Goal: Transaction & Acquisition: Download file/media

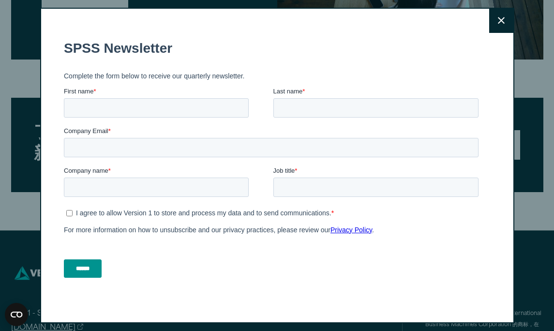
click at [498, 19] on icon at bounding box center [501, 20] width 7 height 7
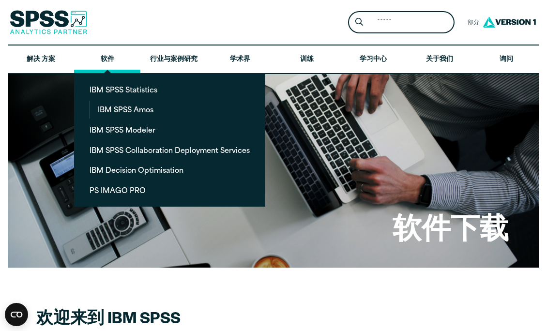
click at [105, 55] on link "软件" at bounding box center [107, 59] width 66 height 28
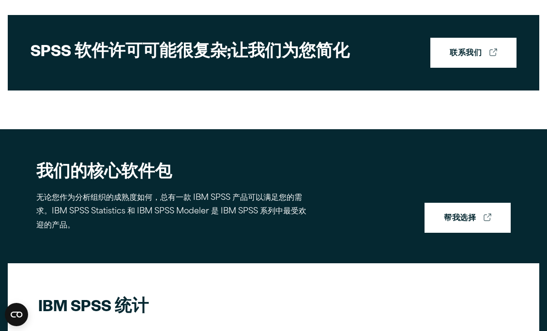
scroll to position [324, 0]
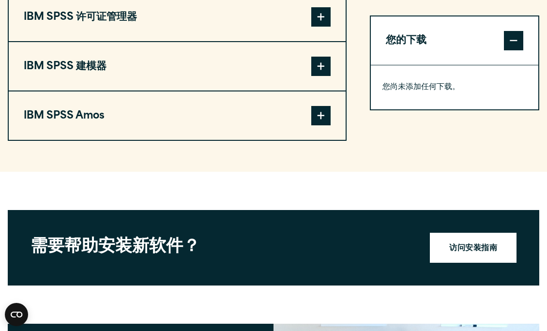
scroll to position [861, 0]
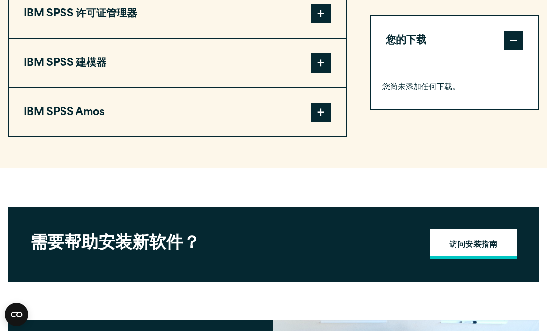
click at [470, 237] on link "访问安装指南" at bounding box center [473, 244] width 87 height 30
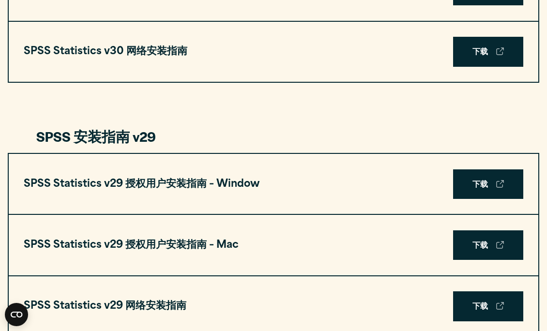
scroll to position [843, 0]
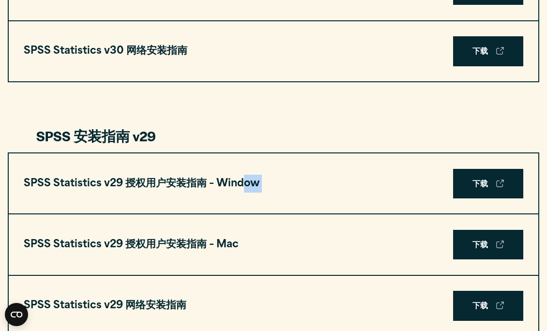
drag, startPoint x: 245, startPoint y: 201, endPoint x: 393, endPoint y: 188, distance: 149.1
click at [393, 188] on div "SPSS Statistics v29 授权用户安装指南 – Window 下载" at bounding box center [273, 183] width 529 height 60
click at [470, 192] on link "下载" at bounding box center [488, 184] width 70 height 30
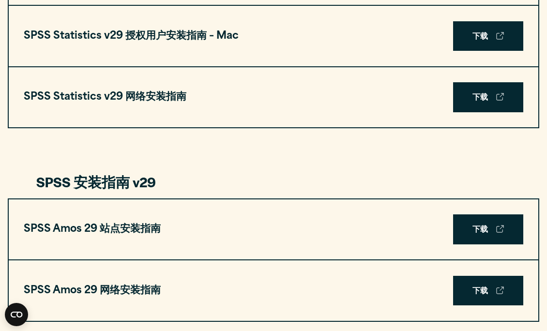
click at [238, 247] on div "SPSS Amos 29 站点安装指南 下载" at bounding box center [273, 229] width 529 height 60
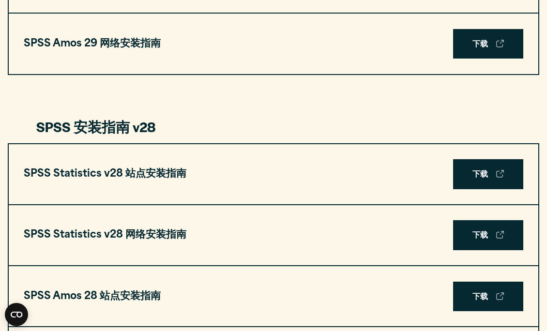
scroll to position [1262, 0]
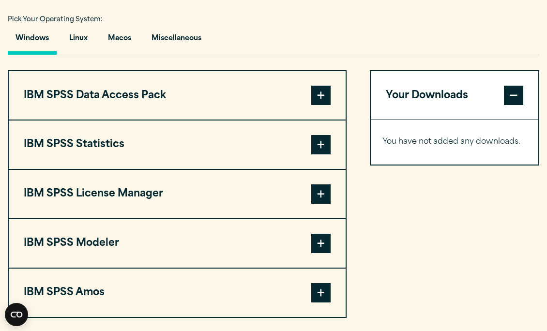
scroll to position [707, 0]
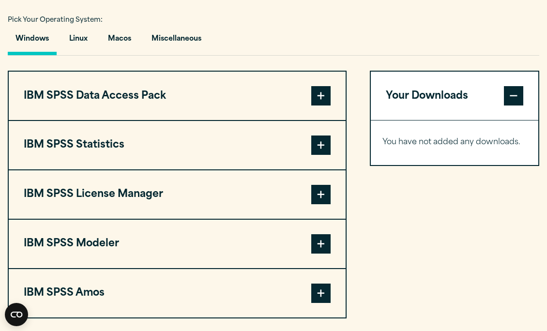
click at [321, 146] on span at bounding box center [320, 144] width 19 height 19
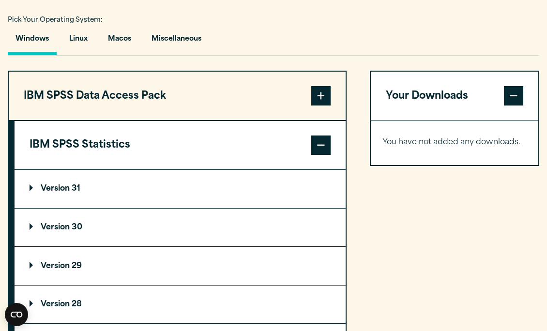
scroll to position [779, 0]
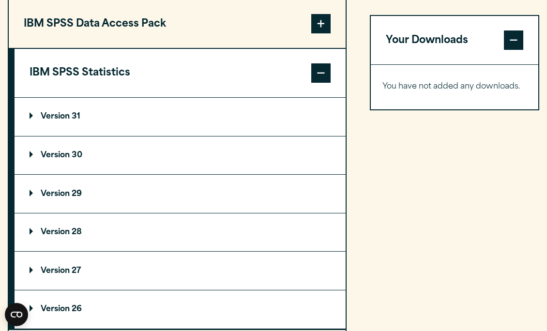
click at [219, 202] on summary "Version 29" at bounding box center [180, 194] width 331 height 38
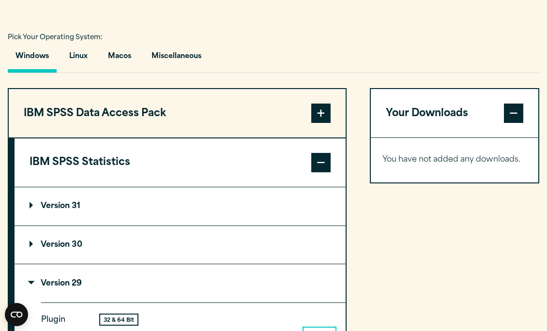
scroll to position [687, 0]
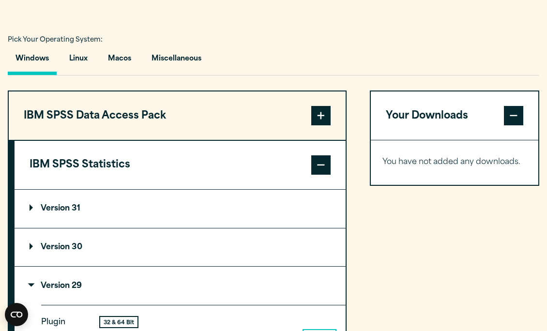
click at [219, 202] on summary "Version 31" at bounding box center [180, 209] width 331 height 38
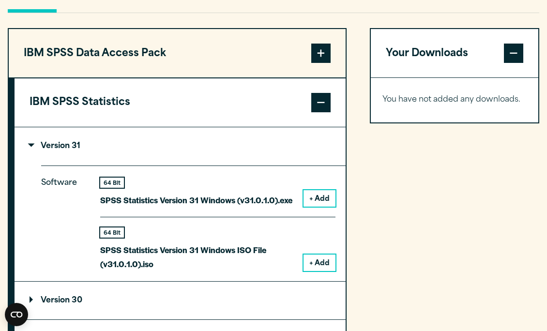
scroll to position [737, 0]
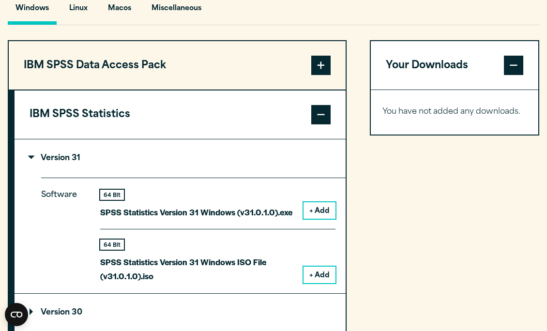
click at [287, 77] on button "IBM SPSS Data Access Pack" at bounding box center [177, 65] width 337 height 48
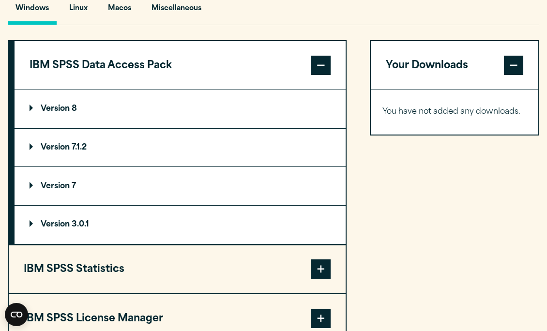
click at [288, 80] on button "IBM SPSS Data Access Pack" at bounding box center [180, 65] width 331 height 48
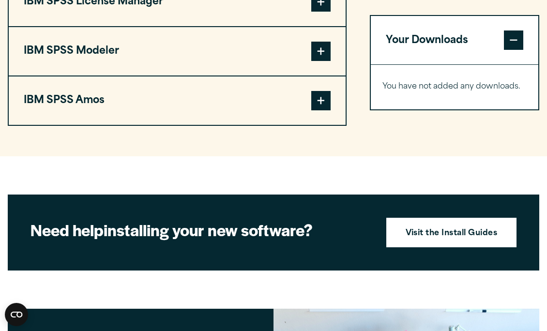
scroll to position [941, 0]
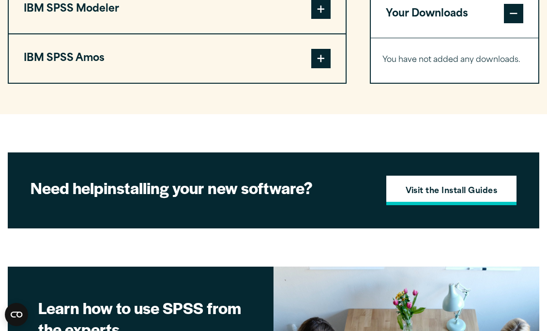
click at [412, 201] on link "Visit the Install Guides" at bounding box center [451, 191] width 131 height 30
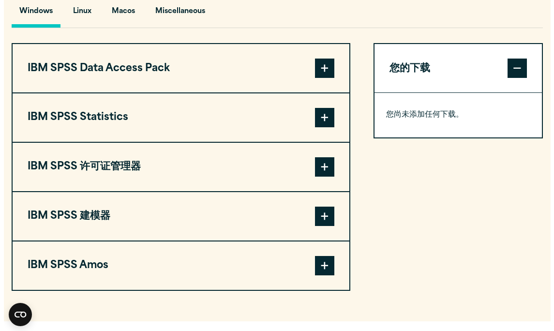
scroll to position [730, 0]
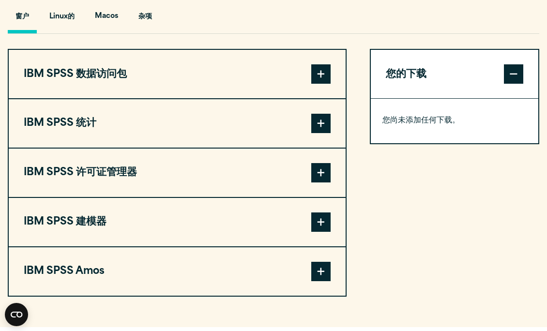
click at [247, 133] on button "IBM SPSS 统计" at bounding box center [177, 123] width 337 height 48
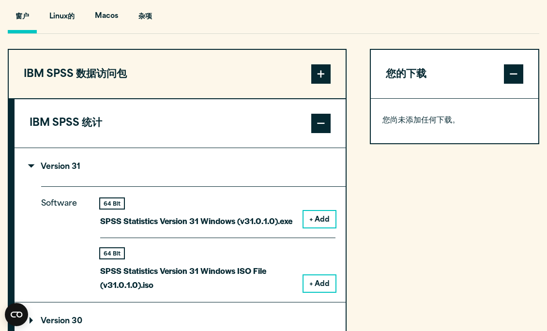
click at [313, 219] on button "+ Add" at bounding box center [319, 219] width 32 height 16
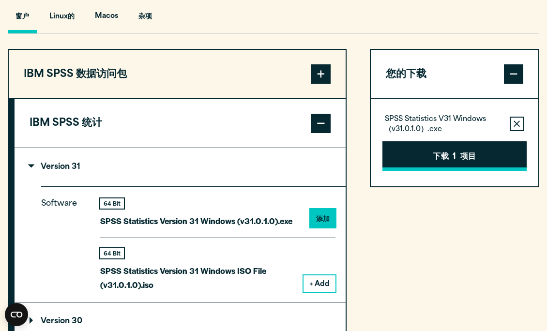
click at [399, 159] on button "下载 1 项目" at bounding box center [454, 156] width 144 height 30
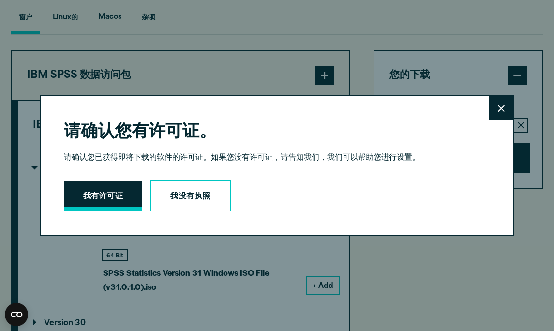
click at [88, 181] on button "我有许可证" at bounding box center [103, 196] width 78 height 30
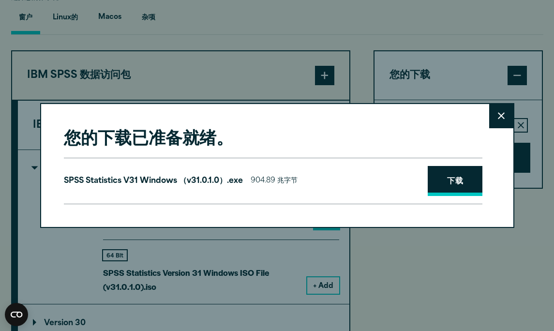
click at [442, 191] on link "下载" at bounding box center [455, 181] width 55 height 30
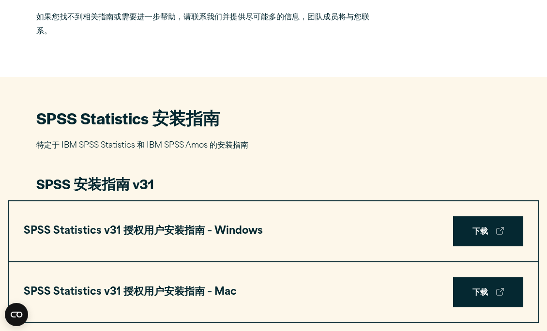
scroll to position [367, 0]
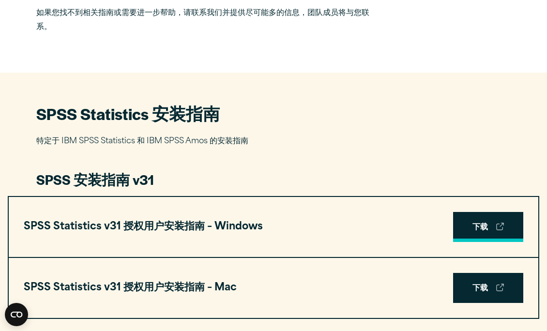
click at [468, 224] on link "下载" at bounding box center [488, 227] width 70 height 30
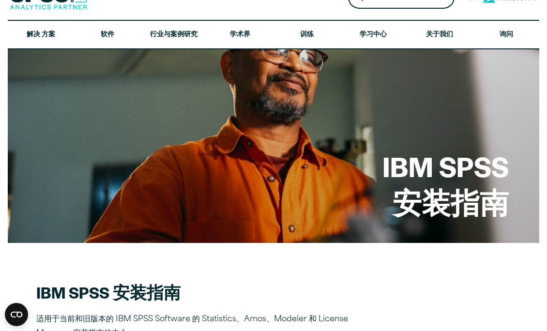
scroll to position [0, 0]
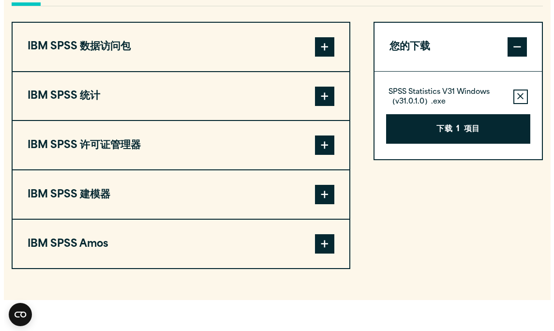
scroll to position [730, 0]
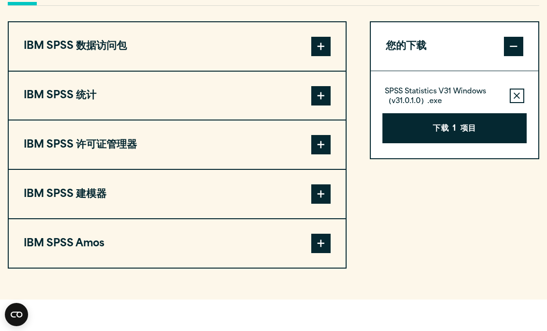
click at [263, 98] on button "IBM SPSS 统计" at bounding box center [177, 96] width 337 height 48
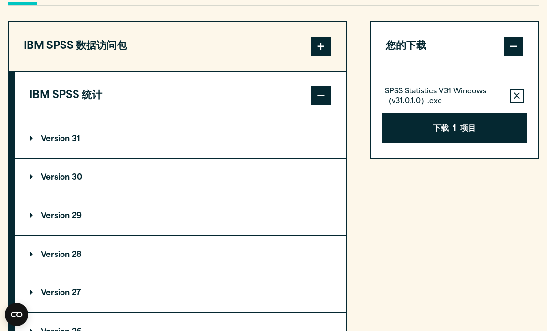
click at [220, 144] on summary "Version 31" at bounding box center [180, 139] width 331 height 38
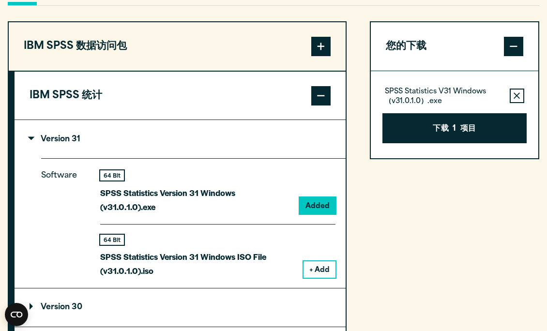
click at [324, 264] on button "+ Add" at bounding box center [319, 269] width 32 height 16
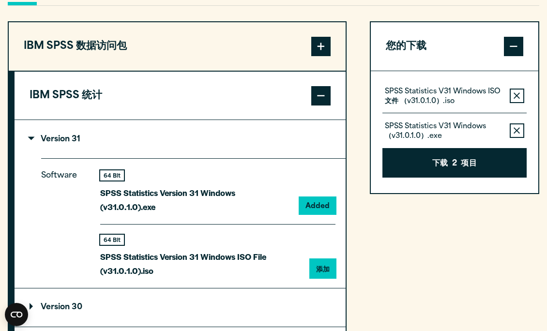
click at [518, 96] on icon "button" at bounding box center [516, 95] width 6 height 6
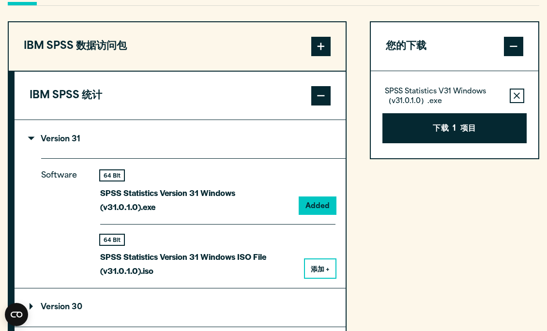
click at [518, 96] on icon "button" at bounding box center [516, 95] width 6 height 6
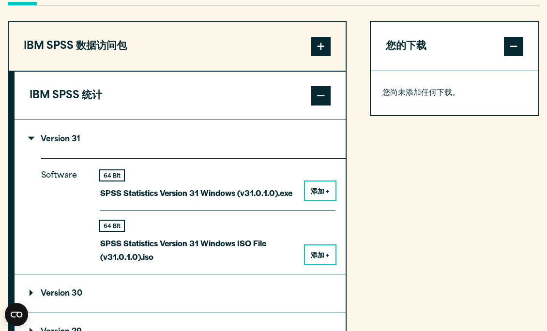
click at [322, 257] on button "添加 +" at bounding box center [320, 254] width 30 height 18
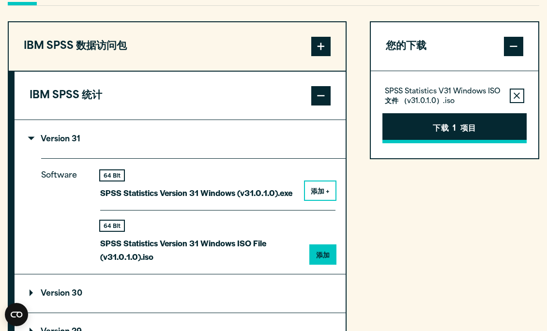
click at [430, 123] on button "下载 1 项目" at bounding box center [454, 128] width 144 height 30
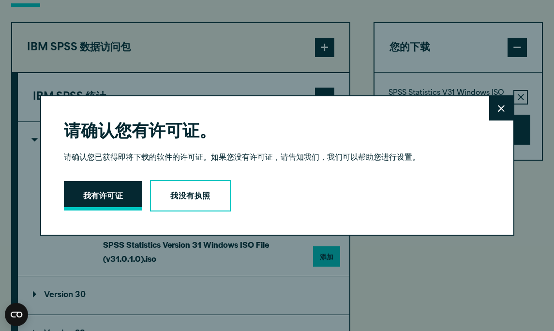
click at [102, 201] on button "我有许可证" at bounding box center [103, 196] width 78 height 30
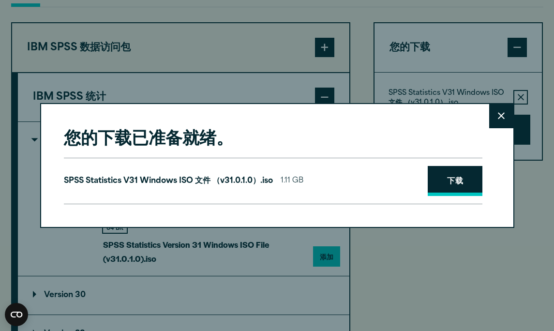
click at [455, 184] on link "下载" at bounding box center [455, 181] width 55 height 30
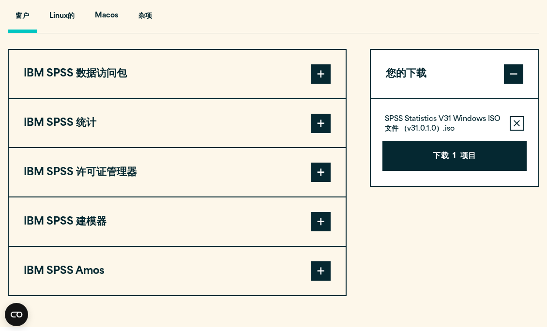
click at [258, 128] on button "IBM SPSS 统计" at bounding box center [177, 123] width 337 height 48
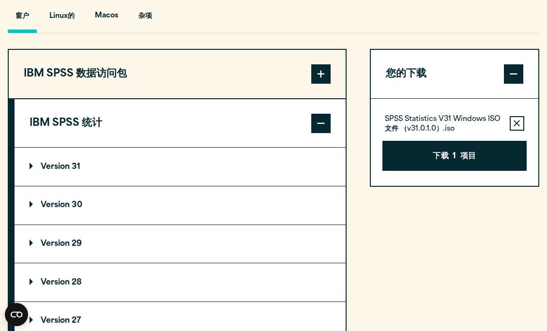
click at [147, 242] on summary "Version 29" at bounding box center [180, 244] width 331 height 38
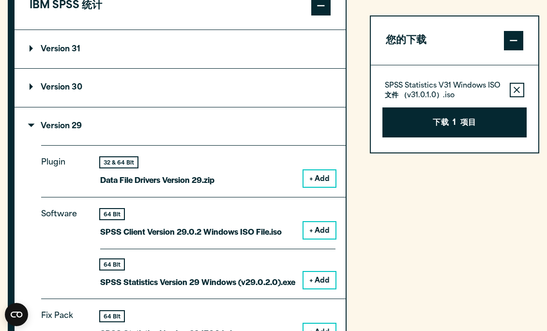
scroll to position [819, 0]
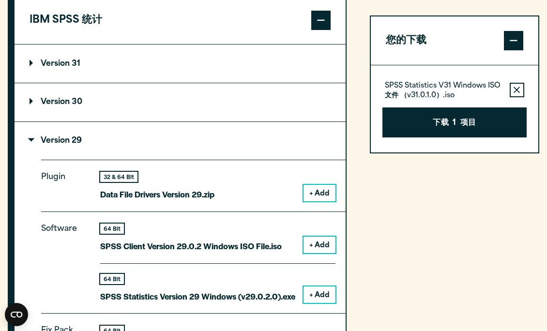
scroll to position [805, 0]
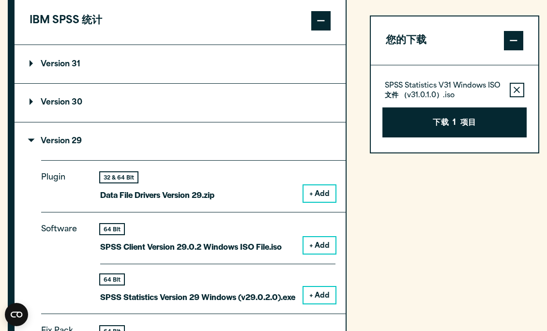
click at [262, 99] on summary "Version 30" at bounding box center [180, 103] width 331 height 38
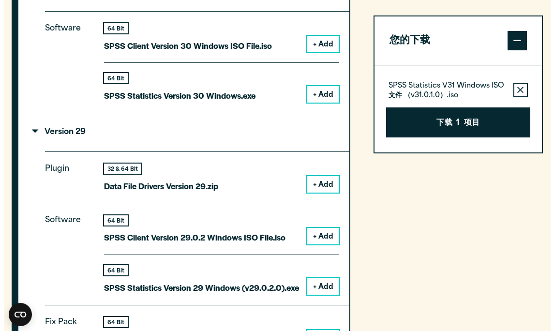
scroll to position [916, 0]
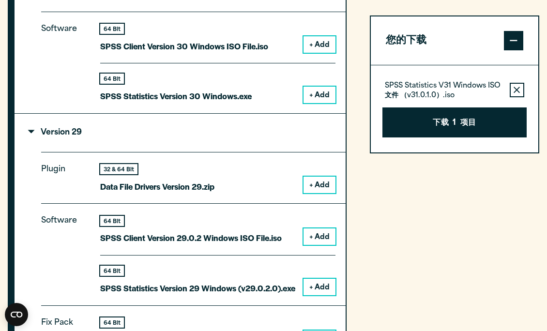
click at [311, 284] on button "+ Add" at bounding box center [319, 287] width 32 height 16
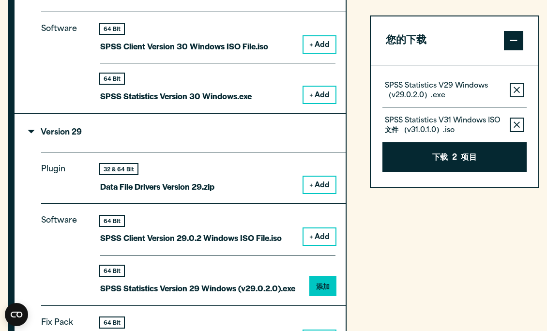
click at [518, 127] on icon "button" at bounding box center [516, 124] width 6 height 6
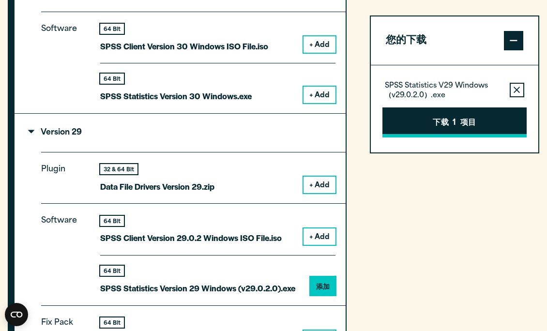
click at [470, 127] on font "项目" at bounding box center [468, 123] width 16 height 13
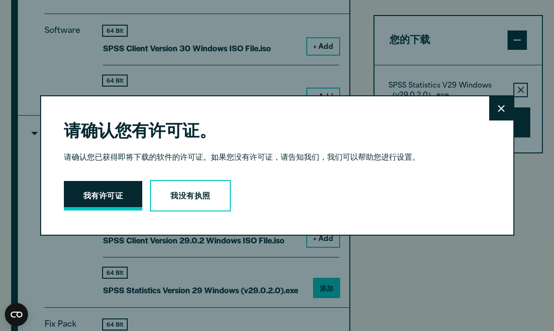
click at [103, 181] on button "我有许可证" at bounding box center [103, 196] width 78 height 30
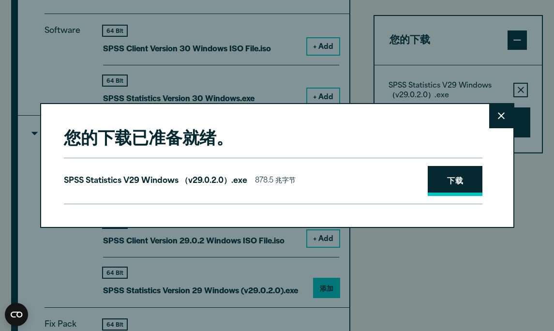
click at [449, 178] on link "下载" at bounding box center [455, 181] width 55 height 30
